Goal: Information Seeking & Learning: Check status

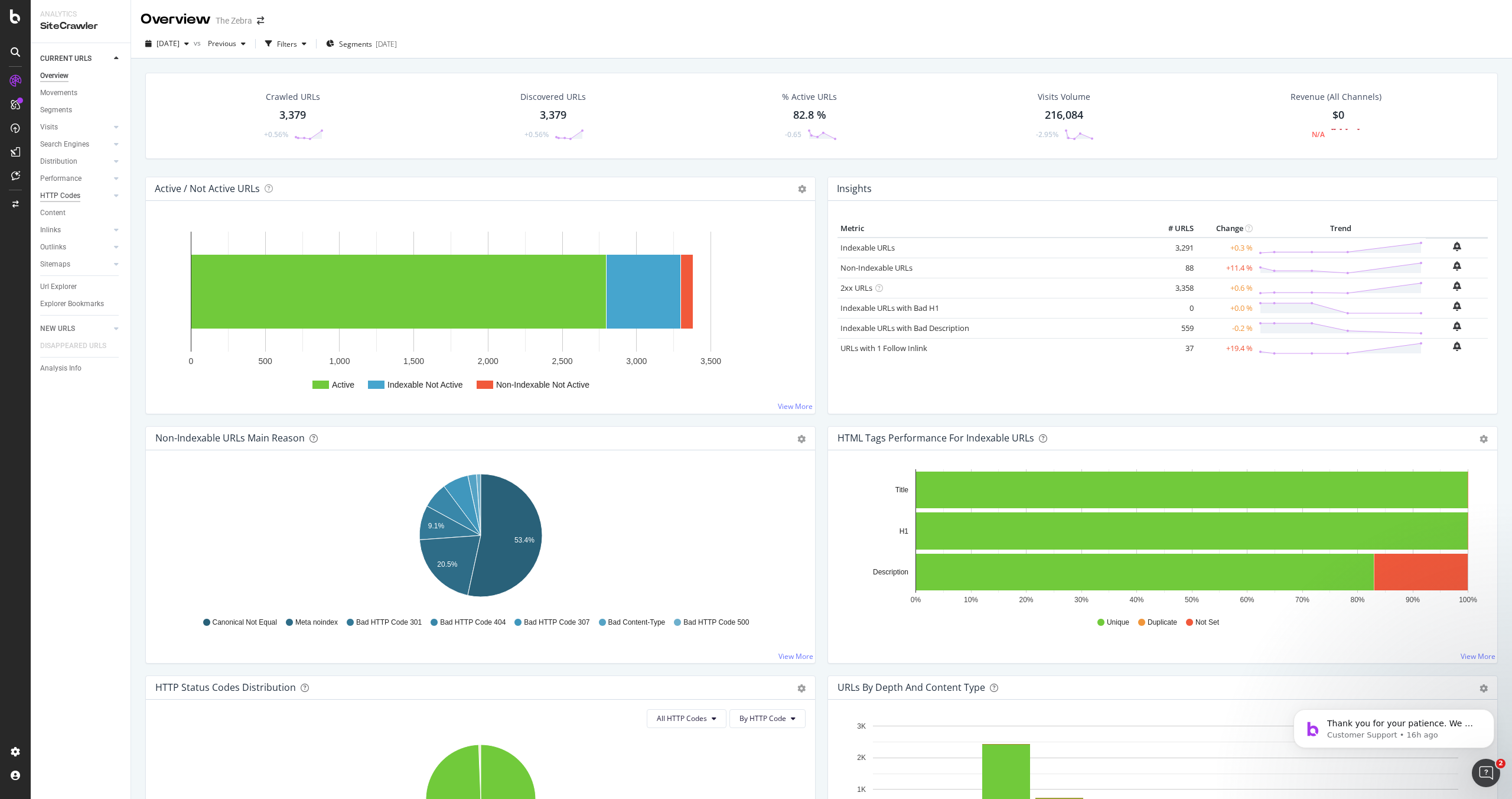
click at [52, 194] on div "HTTP Codes" at bounding box center [60, 196] width 40 height 12
click at [179, 45] on span "[DATE]" at bounding box center [168, 44] width 23 height 10
click at [210, 85] on div "[DATE] #2" at bounding box center [189, 86] width 63 height 11
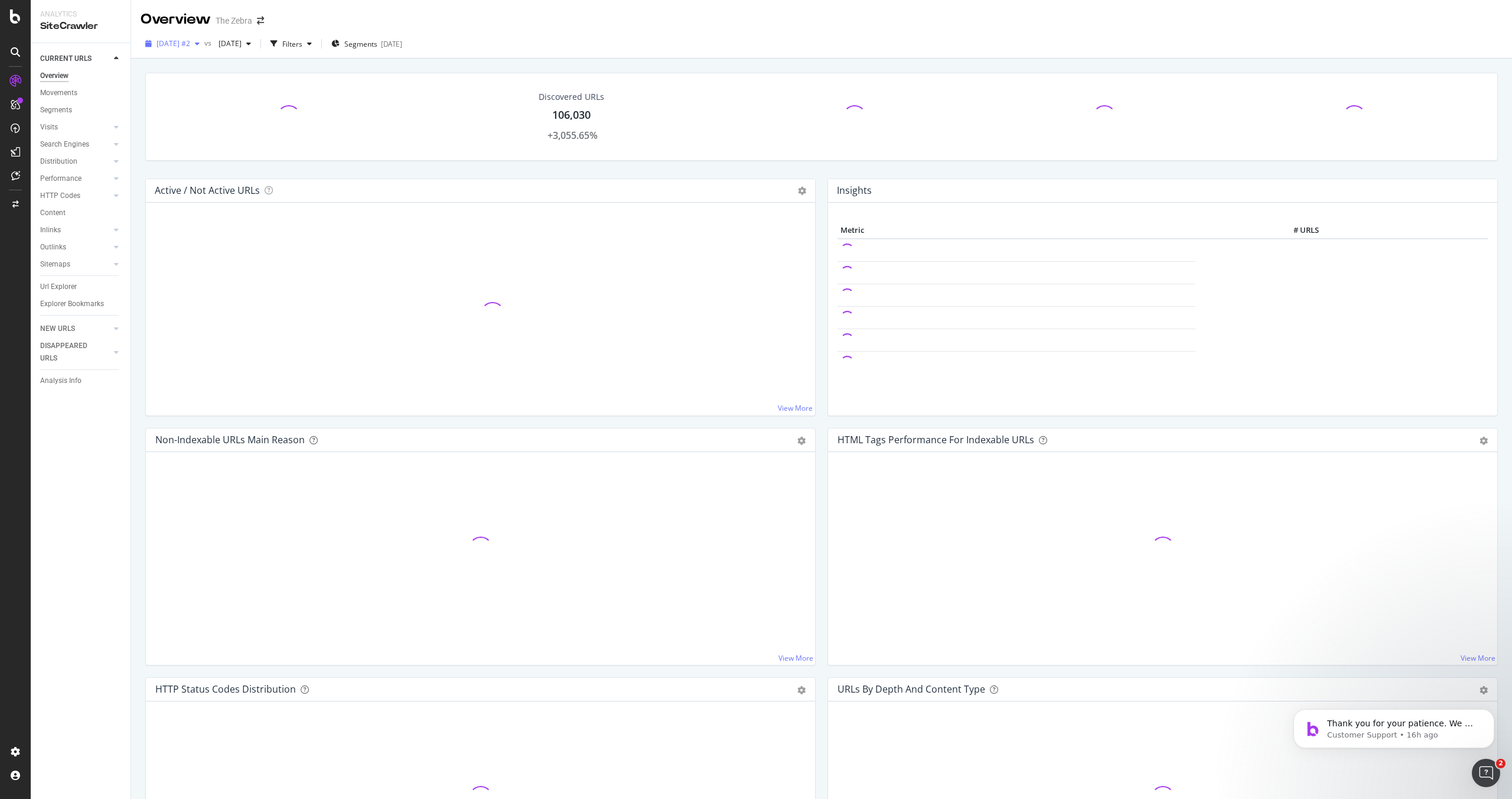
click at [190, 42] on span "[DATE] #2" at bounding box center [174, 44] width 34 height 10
click at [706, 39] on div "[DATE] #2 vs [DATE] Filters Segments [DATE]" at bounding box center [821, 46] width 1381 height 23
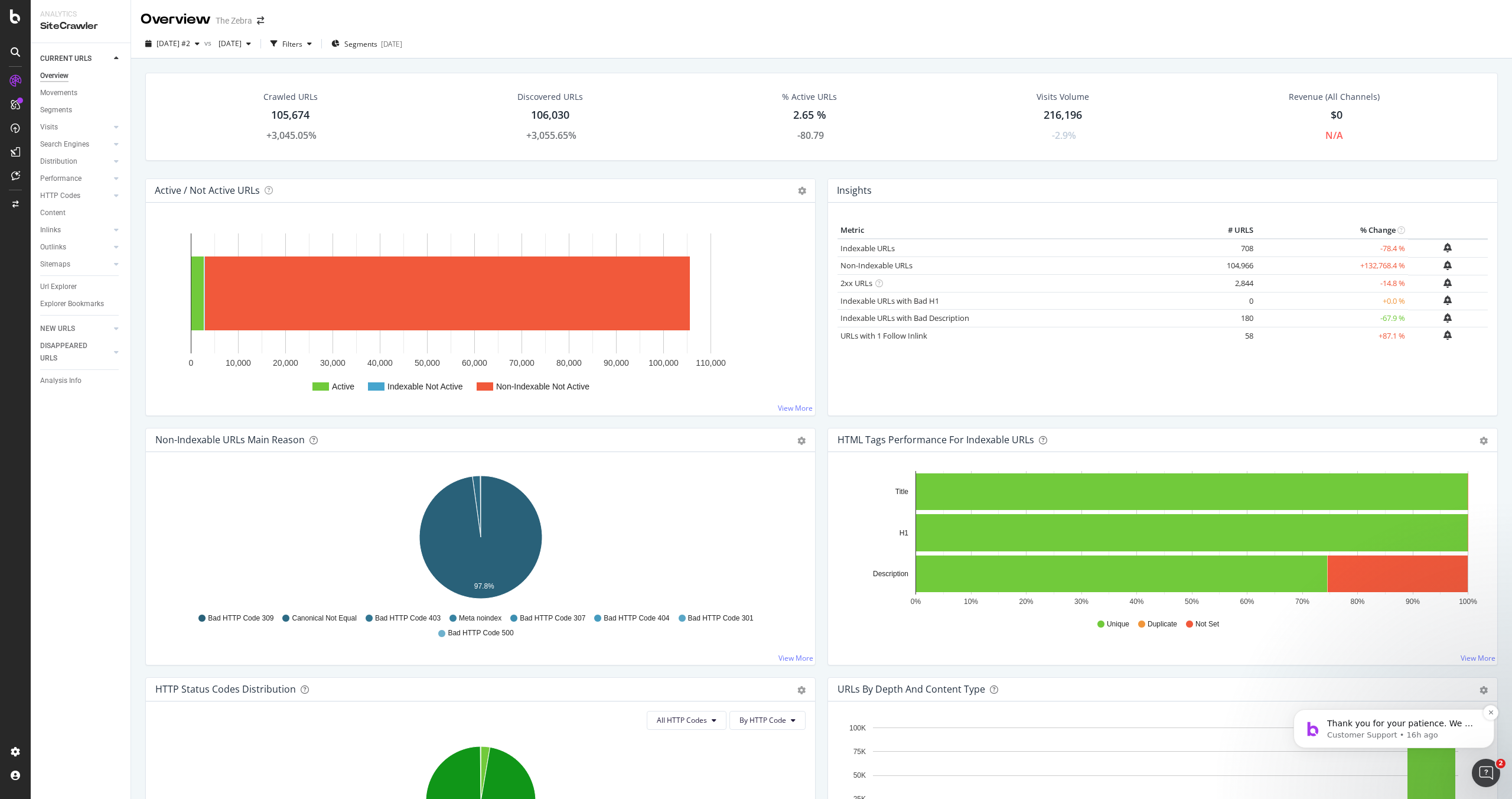
click at [1373, 719] on span "Thank you for your patience. We will try to get back to you as soon as possible." at bounding box center [1402, 735] width 151 height 33
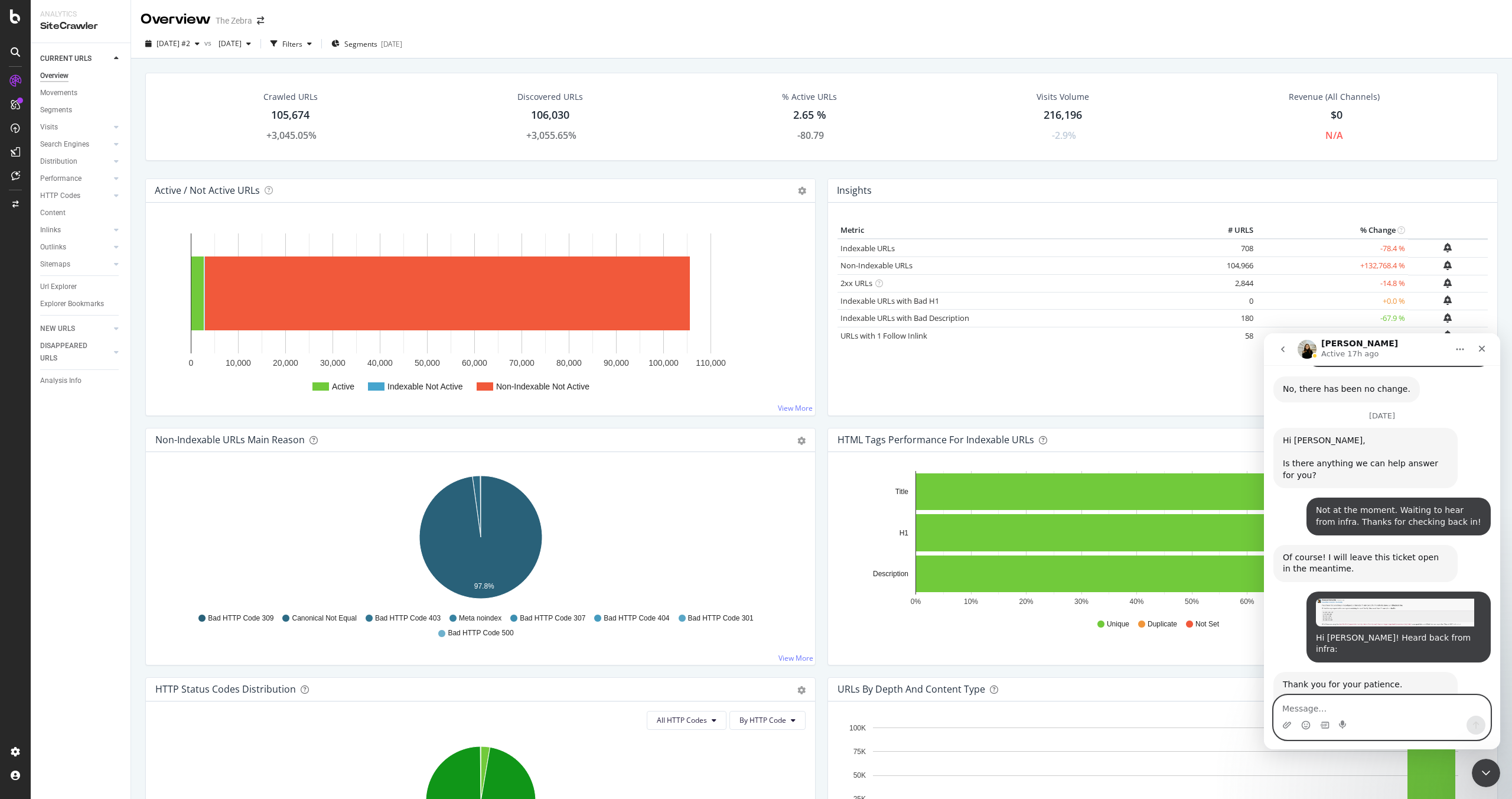
scroll to position [1, 0]
